Goal: Contribute content

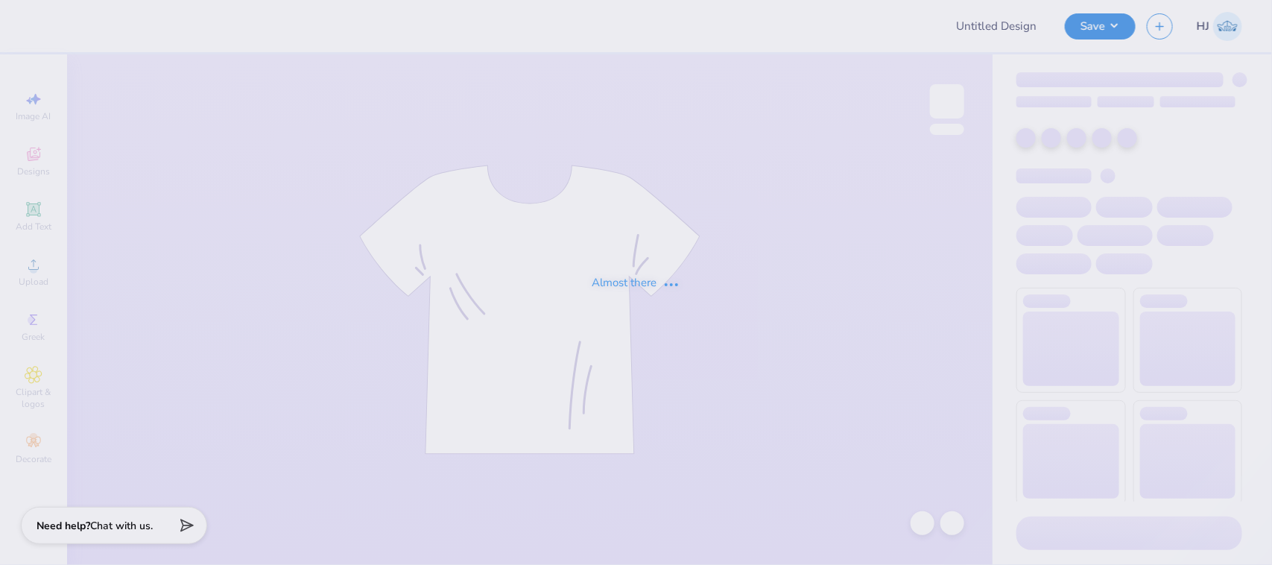
type input "sailing team hoodies '25"
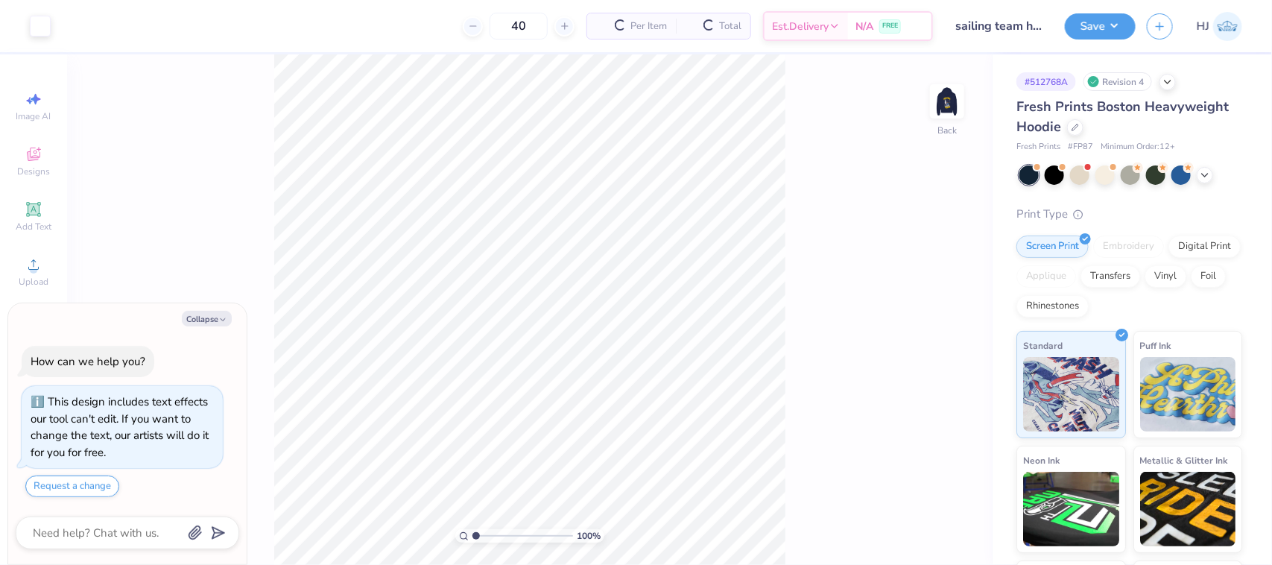
scroll to position [42, 0]
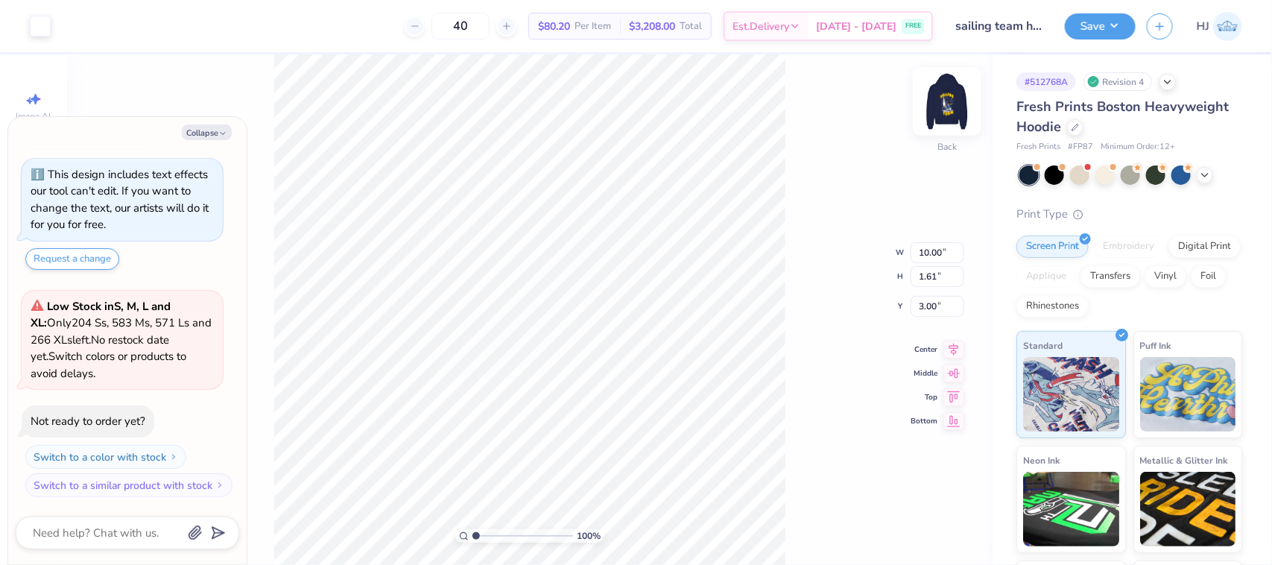
click at [940, 114] on img at bounding box center [947, 102] width 60 height 60
click at [31, 24] on div at bounding box center [40, 24] width 21 height 21
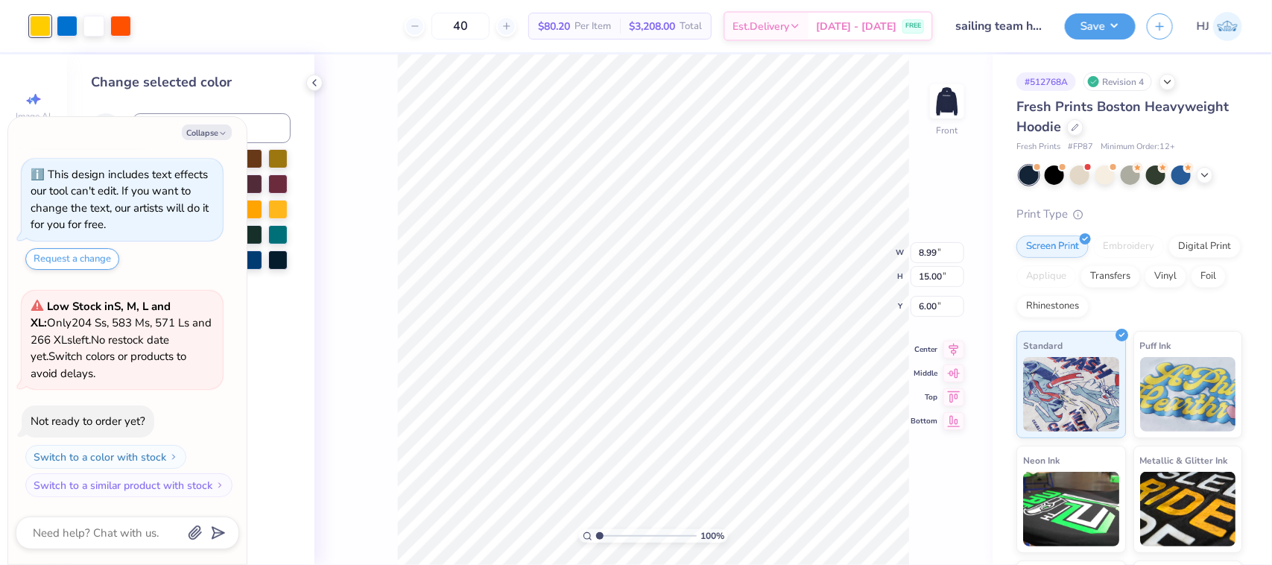
click at [209, 140] on div "Collapse How can we help you? This design includes text effects our tool can't …" at bounding box center [127, 340] width 238 height 447
click at [205, 129] on button "Collapse" at bounding box center [207, 132] width 50 height 16
type textarea "x"
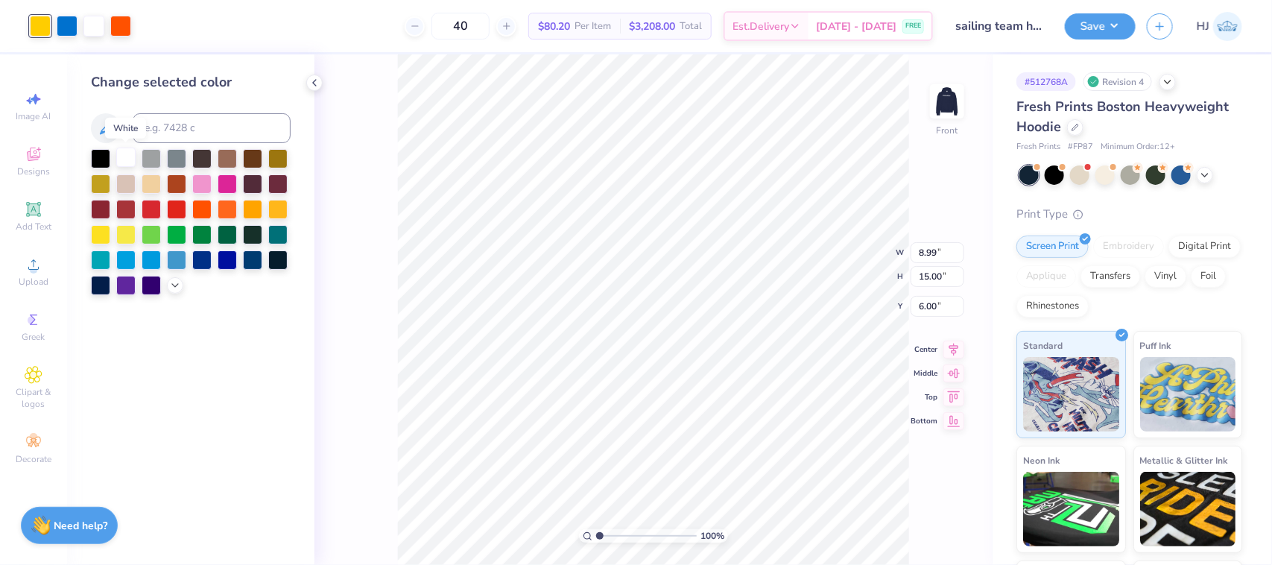
click at [120, 153] on div at bounding box center [125, 157] width 19 height 19
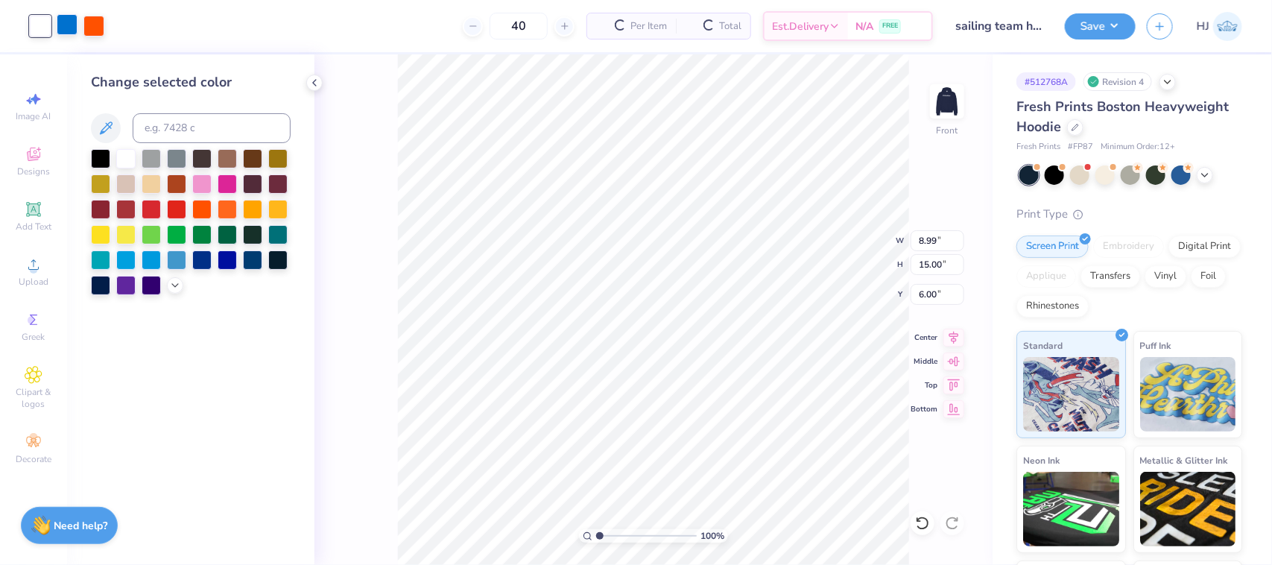
click at [67, 25] on div at bounding box center [67, 24] width 21 height 21
click at [124, 153] on div at bounding box center [125, 157] width 19 height 19
click at [71, 30] on div at bounding box center [67, 24] width 21 height 21
click at [130, 159] on div at bounding box center [125, 157] width 19 height 19
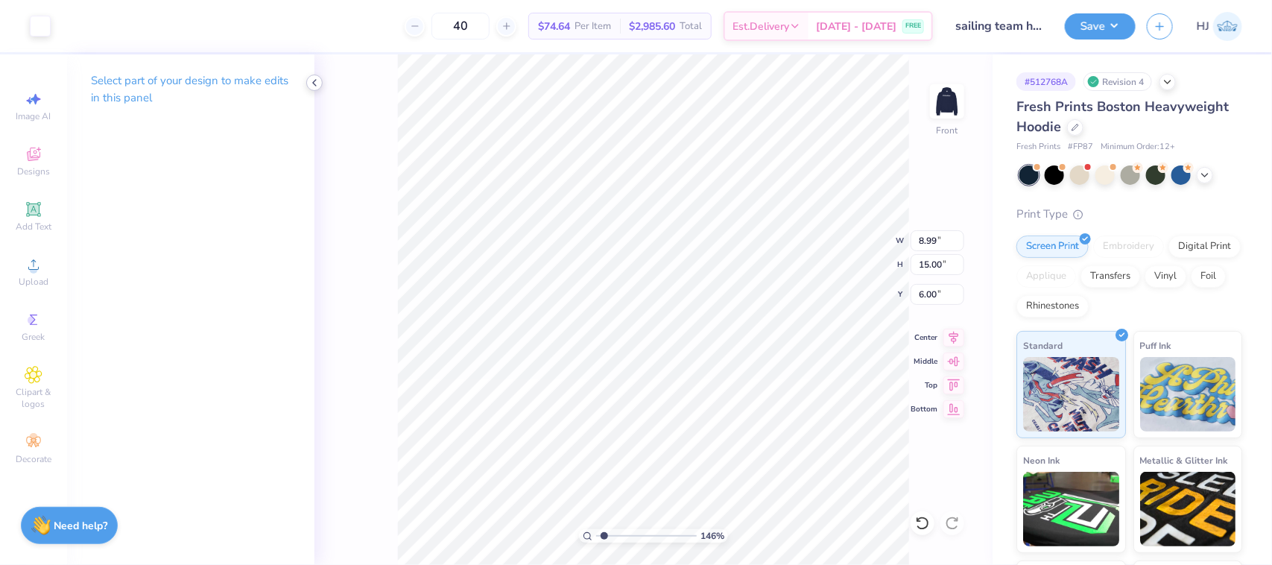
click at [321, 83] on div at bounding box center [314, 83] width 16 height 16
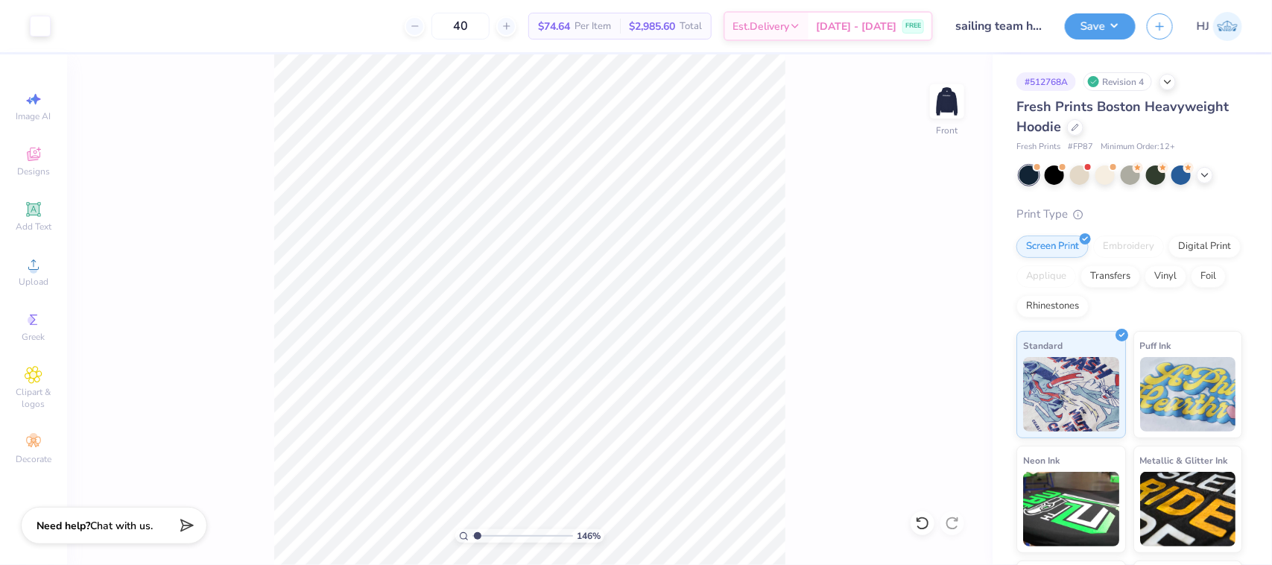
type input "1"
click at [948, 103] on img at bounding box center [947, 101] width 30 height 30
click at [944, 95] on img at bounding box center [947, 102] width 60 height 60
click at [1134, 16] on div "Save" at bounding box center [1100, 26] width 71 height 26
click at [1127, 25] on button "Save" at bounding box center [1100, 24] width 71 height 26
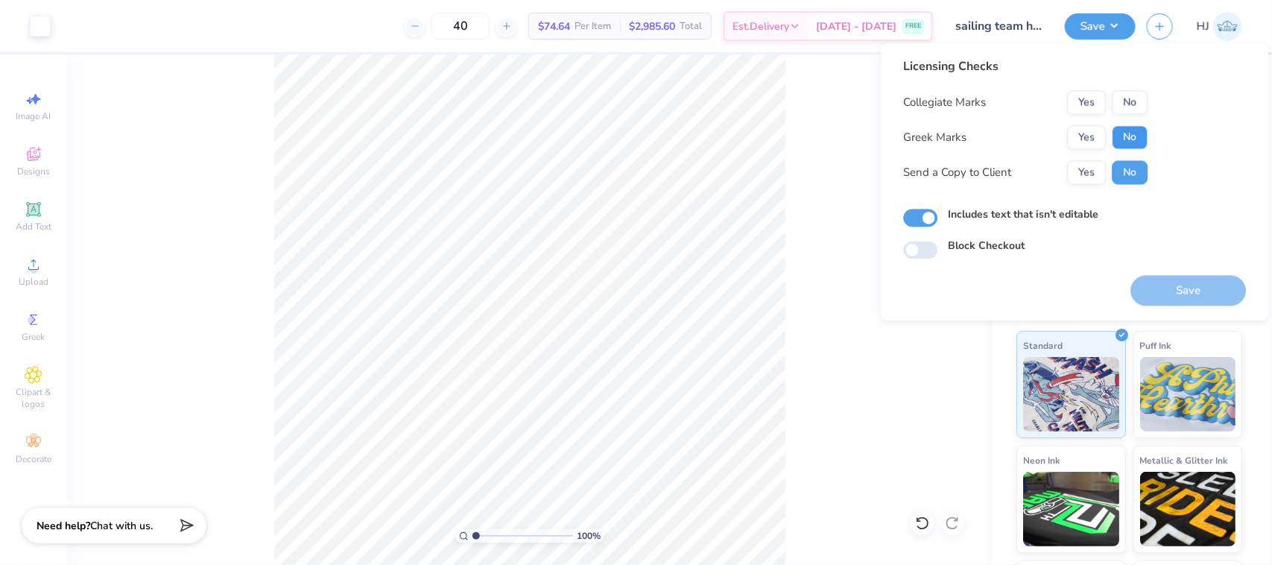
click at [1133, 130] on button "No" at bounding box center [1131, 138] width 36 height 24
click at [1086, 101] on button "Yes" at bounding box center [1087, 103] width 39 height 24
click at [1205, 296] on button "Save" at bounding box center [1188, 291] width 115 height 31
